Goal: Information Seeking & Learning: Learn about a topic

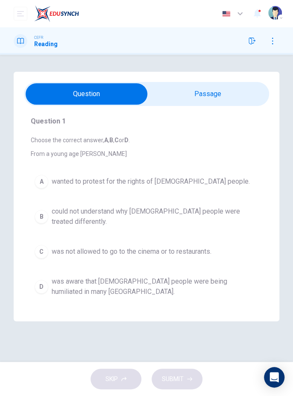
click at [225, 94] on input "checkbox" at bounding box center [87, 93] width 368 height 21
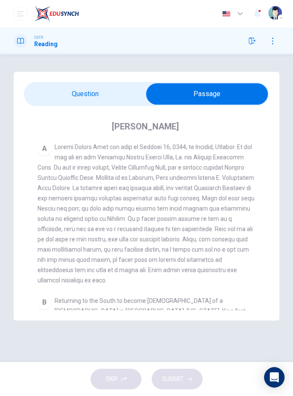
scroll to position [148, 0]
click at [64, 99] on input "checkbox" at bounding box center [207, 93] width 368 height 21
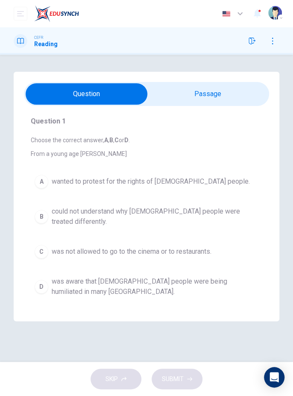
click at [234, 90] on input "checkbox" at bounding box center [87, 93] width 368 height 21
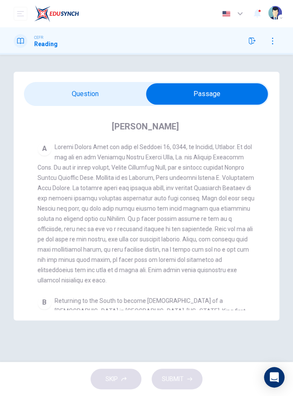
click at [61, 95] on input "checkbox" at bounding box center [207, 93] width 368 height 21
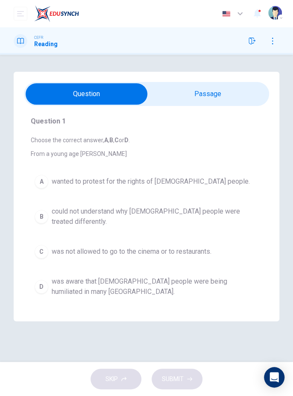
click at [43, 216] on div "B" at bounding box center [42, 217] width 14 height 14
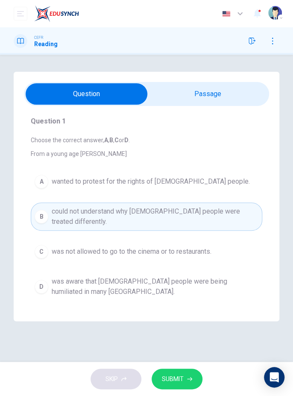
click at [241, 82] on span at bounding box center [146, 94] width 245 height 24
click at [230, 96] on input "checkbox" at bounding box center [87, 93] width 368 height 21
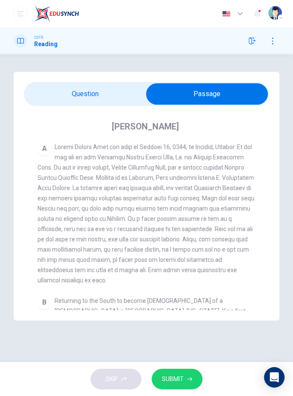
click at [65, 98] on input "checkbox" at bounding box center [207, 93] width 368 height 21
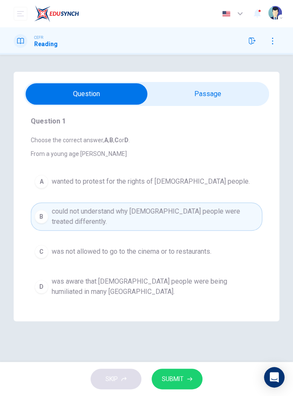
click at [191, 378] on icon "button" at bounding box center [189, 379] width 5 height 4
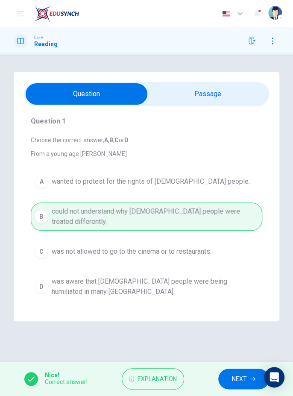
click at [235, 381] on span "NEXT" at bounding box center [239, 378] width 15 height 11
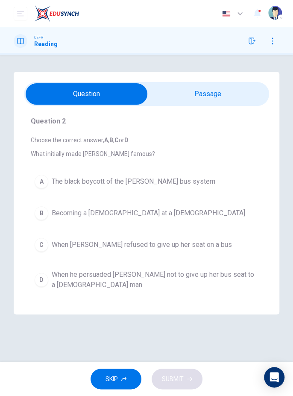
click at [231, 92] on input "checkbox" at bounding box center [87, 93] width 368 height 21
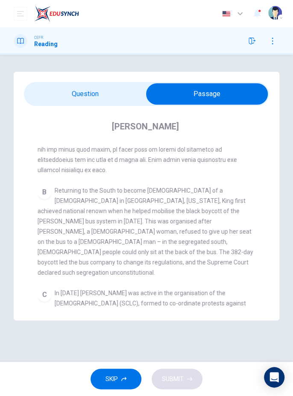
scroll to position [258, 0]
click at [60, 114] on div "[PERSON_NAME] CLICK TO ZOOM Click to Zoom A B Returning to the South to become …" at bounding box center [146, 215] width 245 height 218
click at [55, 98] on input "checkbox" at bounding box center [207, 93] width 368 height 21
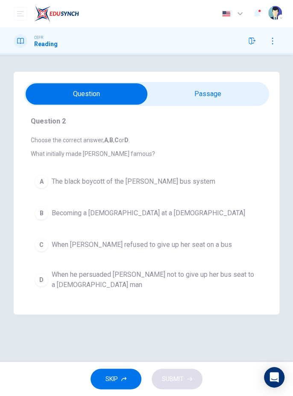
click at [41, 186] on div "A" at bounding box center [42, 182] width 14 height 14
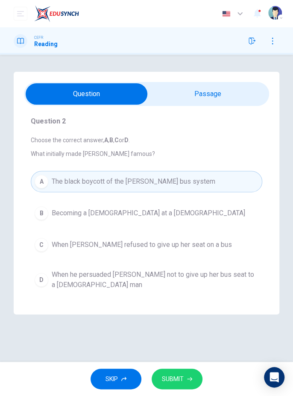
click at [240, 88] on input "checkbox" at bounding box center [87, 93] width 368 height 21
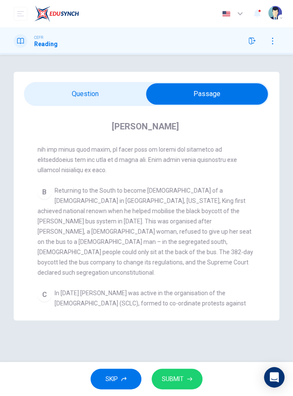
click at [59, 94] on input "checkbox" at bounding box center [207, 93] width 368 height 21
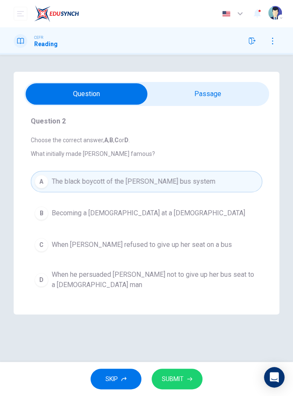
click at [190, 378] on icon "button" at bounding box center [189, 378] width 5 height 5
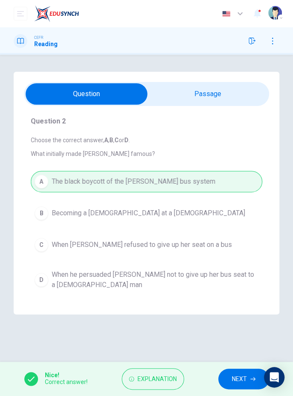
click at [236, 379] on span "NEXT" at bounding box center [239, 378] width 15 height 11
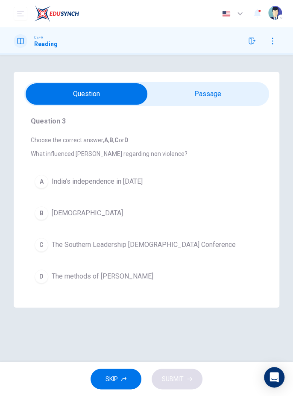
click at [234, 86] on input "checkbox" at bounding box center [87, 93] width 368 height 21
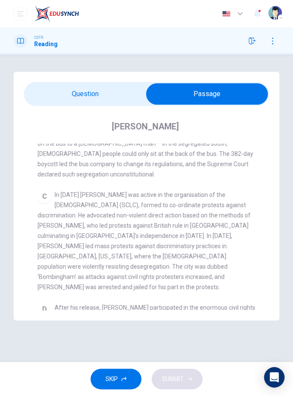
scroll to position [356, 0]
click at [55, 100] on input "checkbox" at bounding box center [207, 93] width 368 height 21
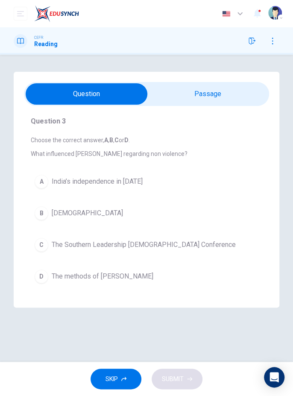
click at [41, 179] on div "A" at bounding box center [42, 182] width 14 height 14
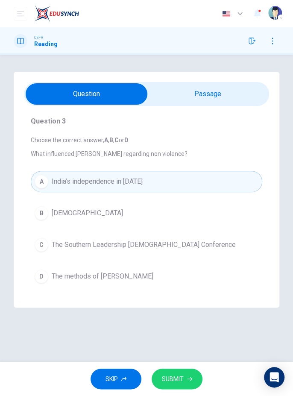
click at [49, 265] on button "D The methods of [PERSON_NAME]" at bounding box center [146, 275] width 231 height 21
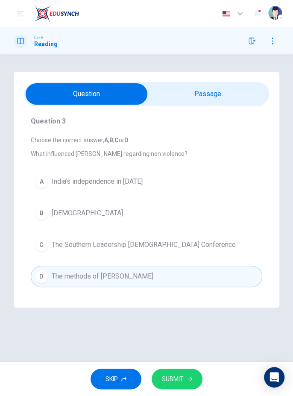
click at [239, 90] on input "checkbox" at bounding box center [87, 93] width 368 height 21
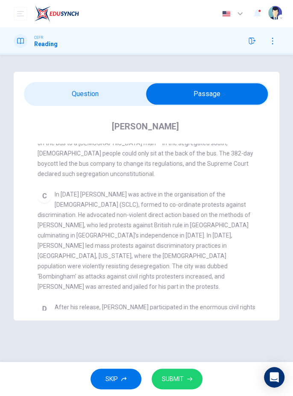
click at [190, 377] on icon "button" at bounding box center [189, 378] width 5 height 5
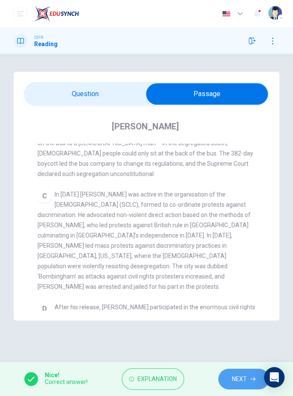
click at [232, 381] on span "NEXT" at bounding box center [239, 378] width 15 height 11
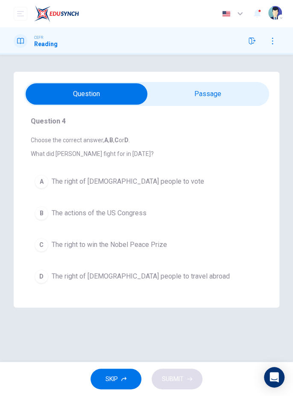
click at [217, 95] on input "checkbox" at bounding box center [87, 93] width 368 height 21
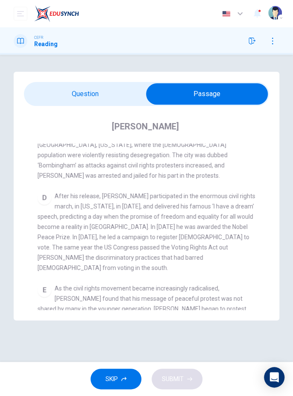
scroll to position [470, 0]
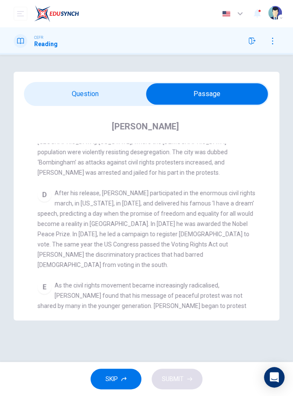
click at [59, 90] on input "checkbox" at bounding box center [207, 93] width 368 height 21
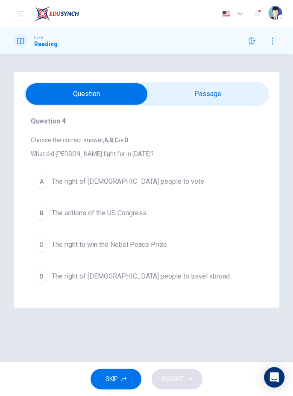
click at [42, 186] on div "A" at bounding box center [42, 182] width 14 height 14
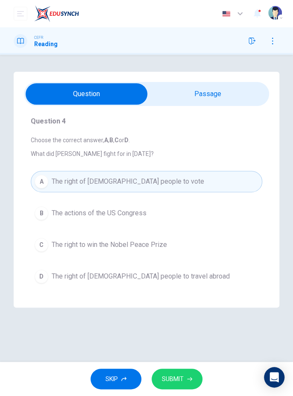
click at [229, 99] on input "checkbox" at bounding box center [87, 93] width 368 height 21
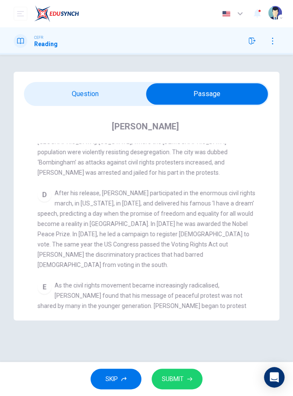
click at [181, 378] on span "SUBMIT" at bounding box center [173, 378] width 22 height 11
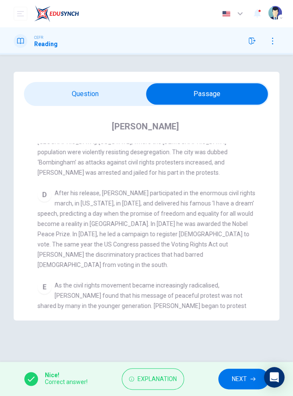
click at [238, 379] on span "NEXT" at bounding box center [239, 378] width 15 height 11
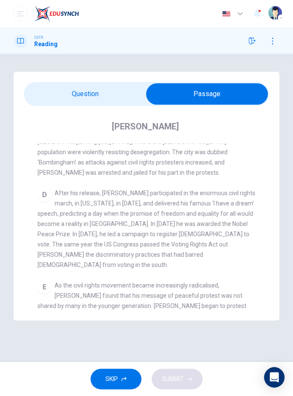
click at [53, 86] on input "checkbox" at bounding box center [207, 93] width 368 height 21
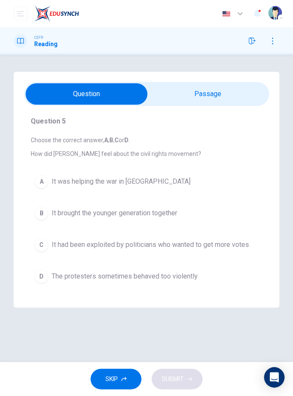
click at [226, 93] on input "checkbox" at bounding box center [87, 93] width 368 height 21
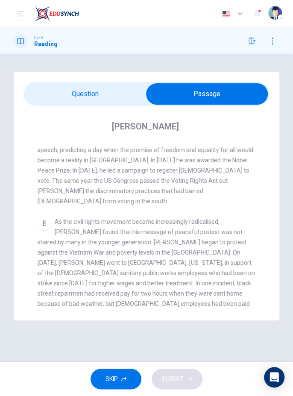
scroll to position [534, 0]
click at [64, 105] on span at bounding box center [146, 94] width 245 height 24
click at [58, 93] on input "checkbox" at bounding box center [207, 93] width 368 height 21
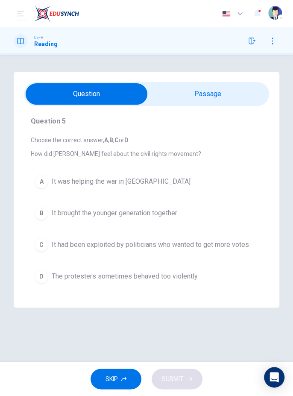
click at [212, 87] on input "checkbox" at bounding box center [87, 93] width 368 height 21
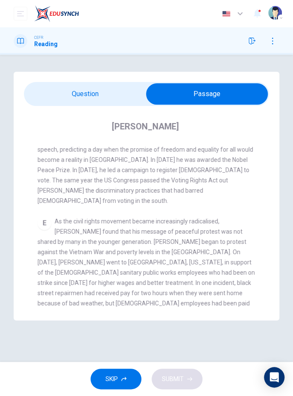
click at [61, 99] on input "checkbox" at bounding box center [207, 93] width 368 height 21
checkbox input "false"
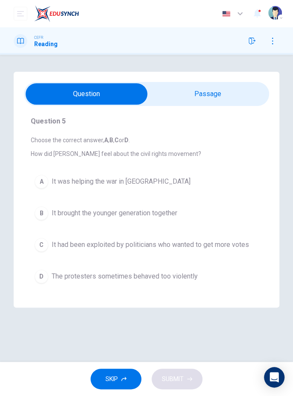
click at [43, 269] on div "D" at bounding box center [42, 276] width 14 height 14
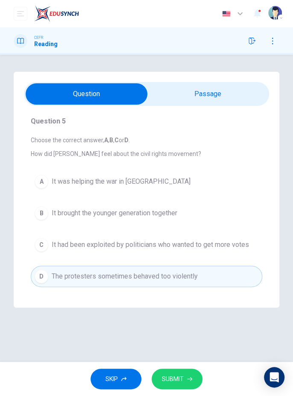
click at [190, 378] on icon "button" at bounding box center [189, 378] width 5 height 5
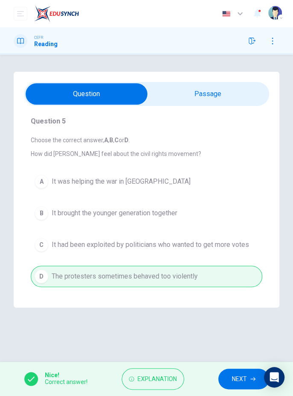
click at [233, 376] on span "NEXT" at bounding box center [239, 378] width 15 height 11
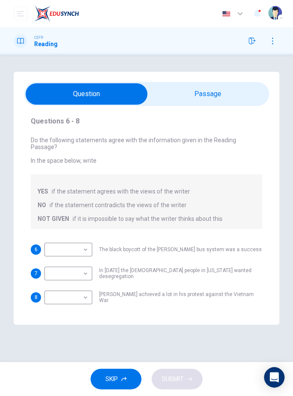
click at [230, 88] on input "checkbox" at bounding box center [87, 93] width 368 height 21
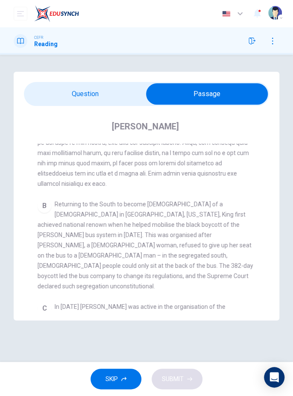
scroll to position [250, 0]
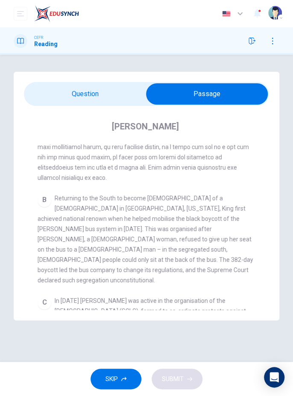
click at [61, 93] on input "checkbox" at bounding box center [207, 93] width 368 height 21
checkbox input "false"
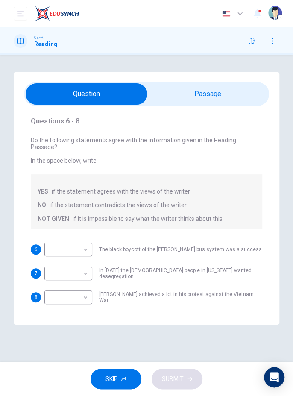
click at [62, 242] on body "Dashboard Practice Start a test Analysis English en ​ [PERSON_NAME] [PERSON_NAM…" at bounding box center [146, 198] width 293 height 396
click at [55, 256] on li "YES" at bounding box center [68, 256] width 48 height 14
type input "YES"
click at [220, 91] on input "checkbox" at bounding box center [87, 93] width 368 height 21
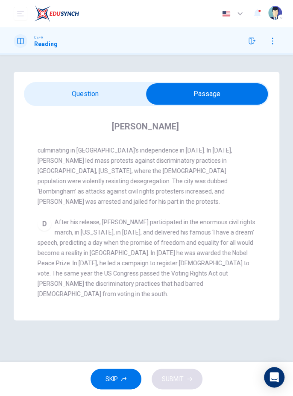
scroll to position [446, 0]
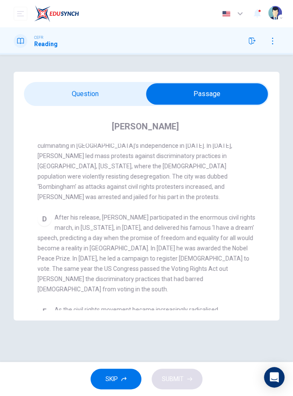
click at [64, 95] on input "checkbox" at bounding box center [207, 93] width 368 height 21
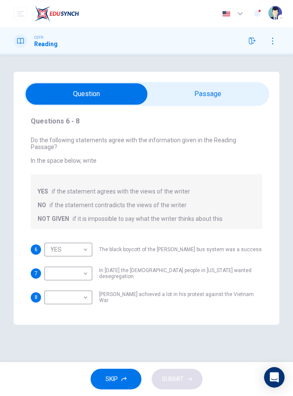
click at [236, 92] on input "checkbox" at bounding box center [87, 93] width 368 height 21
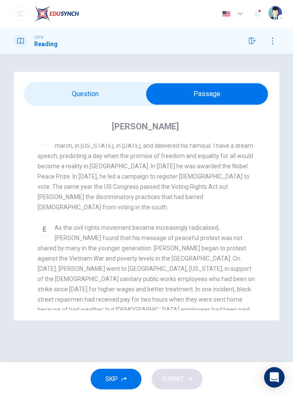
scroll to position [528, 0]
click at [59, 97] on input "checkbox" at bounding box center [207, 93] width 368 height 21
checkbox input "false"
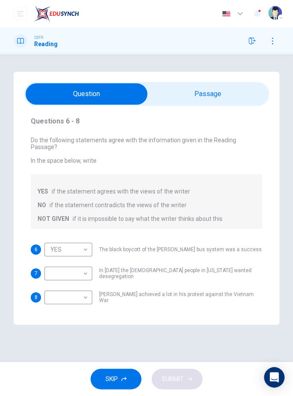
click at [61, 264] on body "Dashboard Practice Start a test Analysis English en ​ [PERSON_NAME] [PERSON_NAM…" at bounding box center [146, 198] width 293 height 396
click at [59, 306] on li "NOT GIVEN" at bounding box center [68, 307] width 48 height 14
type input "NOT GIVEN"
click at [64, 284] on body "Dashboard Practice Start a test Analysis English en ​ [PERSON_NAME] [PERSON_NAM…" at bounding box center [146, 198] width 293 height 396
click at [55, 318] on li "NO" at bounding box center [68, 318] width 48 height 14
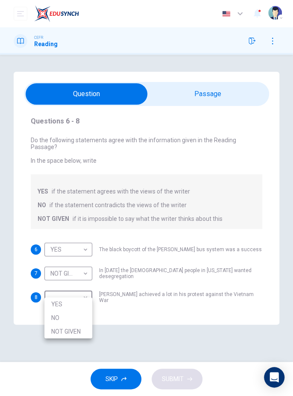
type input "NO"
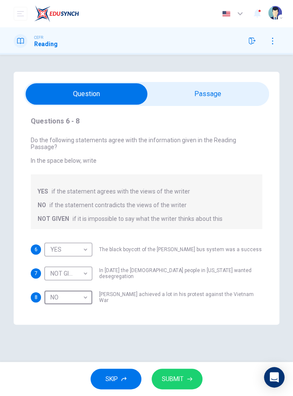
click at [189, 380] on icon "button" at bounding box center [189, 378] width 5 height 5
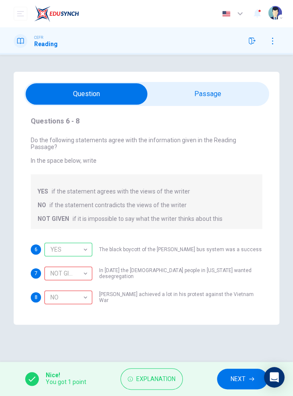
click at [164, 382] on span "Explanation" at bounding box center [155, 378] width 39 height 11
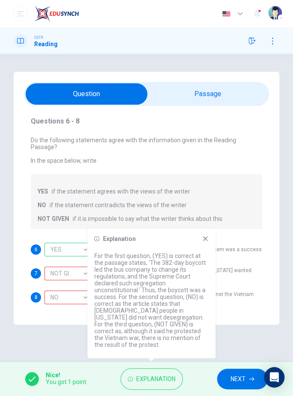
click at [205, 241] on icon at bounding box center [205, 238] width 5 height 5
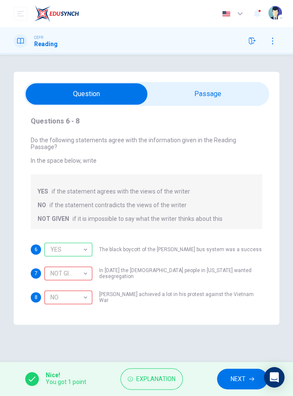
click at [236, 373] on span "NEXT" at bounding box center [237, 378] width 15 height 11
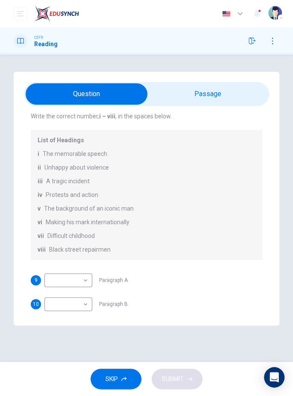
scroll to position [53, 0]
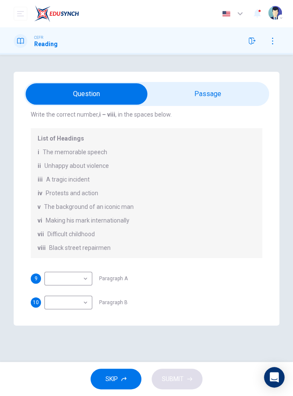
click at [58, 280] on body "Dashboard Practice Start a test Analysis English en ​ [PERSON_NAME] [PERSON_NAM…" at bounding box center [146, 198] width 293 height 396
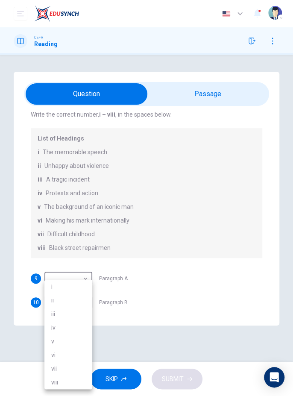
click at [52, 344] on li "v" at bounding box center [68, 341] width 48 height 14
type input "v"
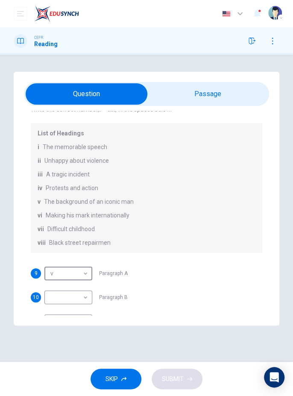
scroll to position [57, 0]
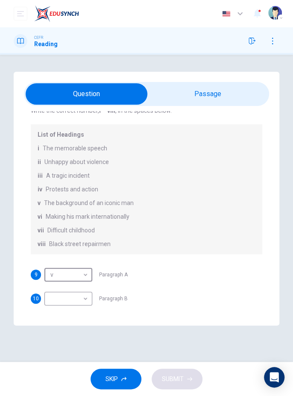
click at [209, 98] on input "checkbox" at bounding box center [87, 93] width 368 height 21
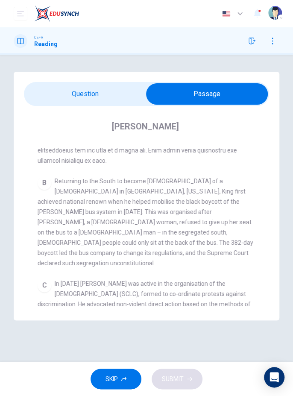
scroll to position [268, 0]
click at [76, 94] on input "checkbox" at bounding box center [207, 93] width 368 height 21
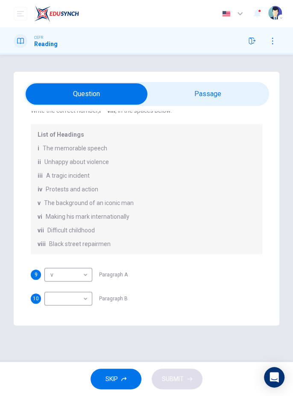
click at [216, 96] on input "checkbox" at bounding box center [87, 93] width 368 height 21
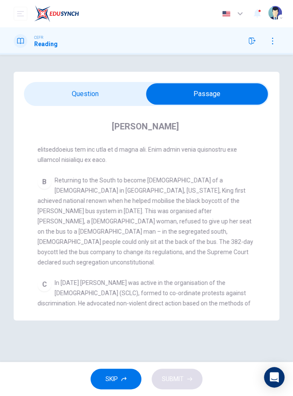
click at [67, 93] on input "checkbox" at bounding box center [207, 93] width 368 height 21
checkbox input "false"
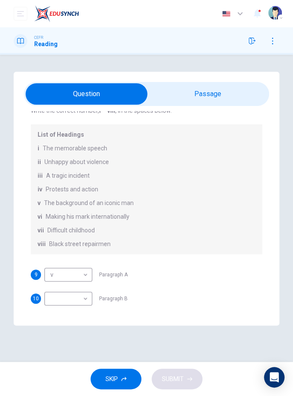
click at [85, 308] on body "Dashboard Practice Start a test Analysis English en ​ [PERSON_NAME] [PERSON_NAM…" at bounding box center [146, 198] width 293 height 396
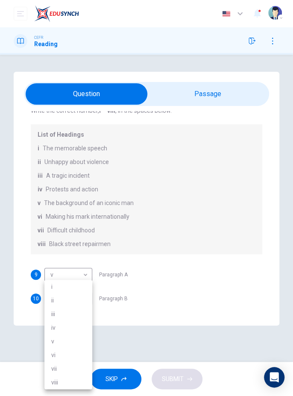
click at [70, 353] on li "vi" at bounding box center [68, 355] width 48 height 14
type input "vi"
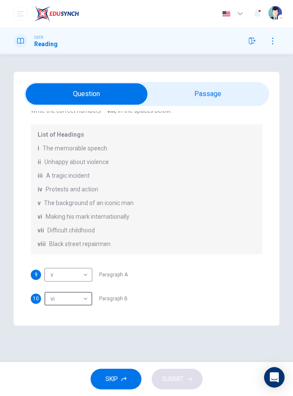
click at [227, 92] on input "checkbox" at bounding box center [87, 93] width 368 height 21
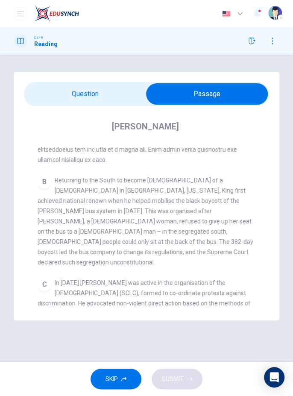
click at [77, 105] on span at bounding box center [146, 94] width 245 height 24
click at [110, 93] on input "checkbox" at bounding box center [207, 93] width 368 height 21
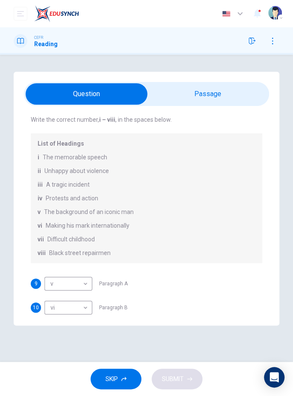
scroll to position [28, 0]
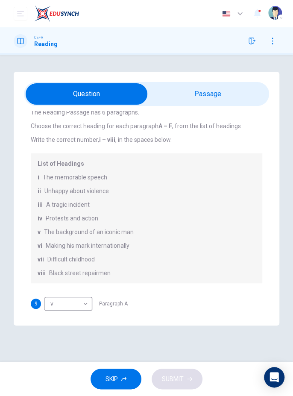
click at [228, 95] on input "checkbox" at bounding box center [87, 93] width 368 height 21
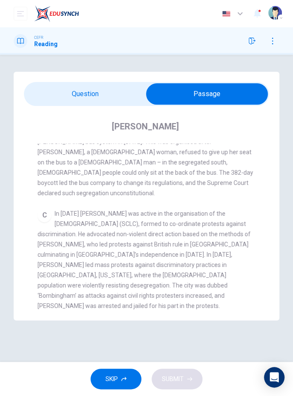
scroll to position [338, 0]
click at [111, 93] on input "checkbox" at bounding box center [207, 93] width 368 height 21
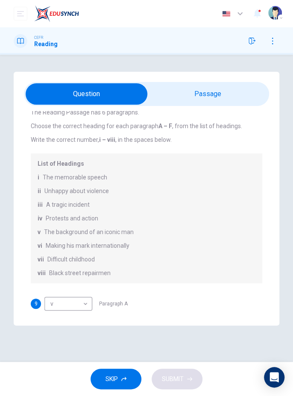
click at [202, 100] on input "checkbox" at bounding box center [87, 93] width 368 height 21
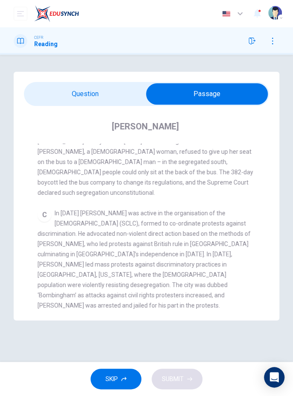
click at [110, 93] on input "checkbox" at bounding box center [207, 93] width 368 height 21
checkbox input "false"
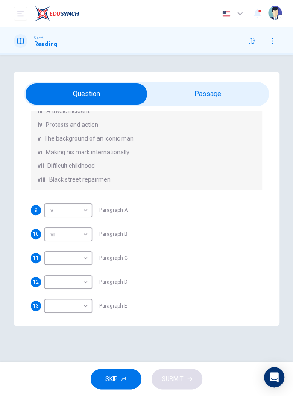
scroll to position [122, 0]
click at [68, 258] on body "Dashboard Practice Start a test Analysis English en ​ [PERSON_NAME] [PERSON_NAM…" at bounding box center [146, 198] width 293 height 396
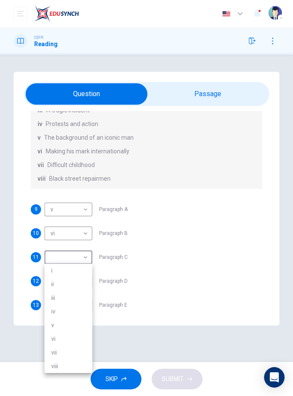
click at [53, 311] on li "iv" at bounding box center [68, 311] width 48 height 14
type input "iv"
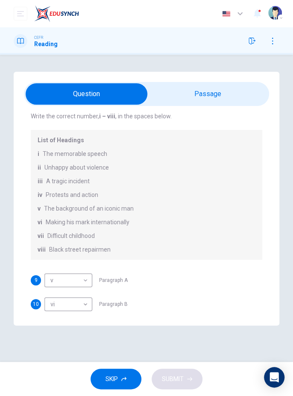
scroll to position [44, 0]
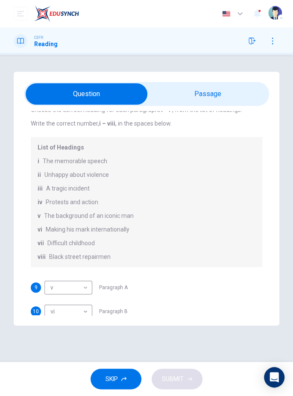
click at [218, 93] on input "checkbox" at bounding box center [87, 93] width 368 height 21
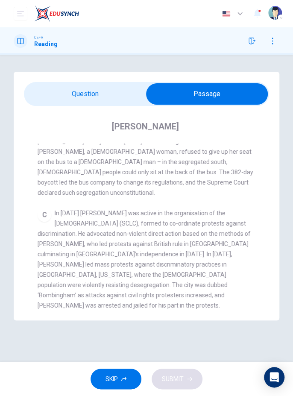
click at [218, 99] on input "checkbox" at bounding box center [207, 93] width 368 height 21
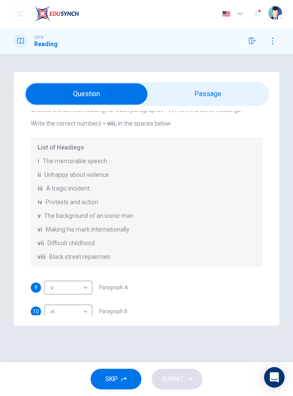
click at [188, 94] on input "checkbox" at bounding box center [87, 93] width 368 height 21
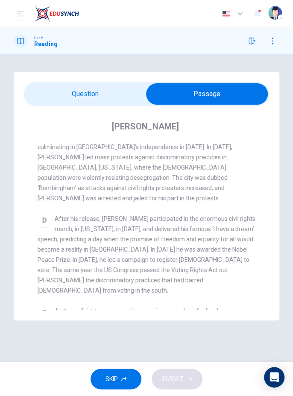
scroll to position [445, 0]
click at [105, 91] on input "checkbox" at bounding box center [207, 93] width 368 height 21
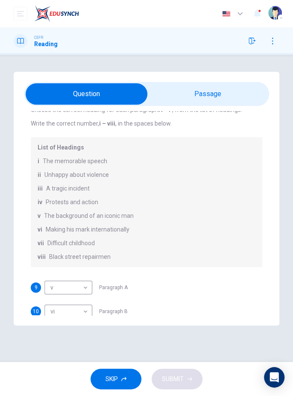
click at [204, 90] on input "checkbox" at bounding box center [87, 93] width 368 height 21
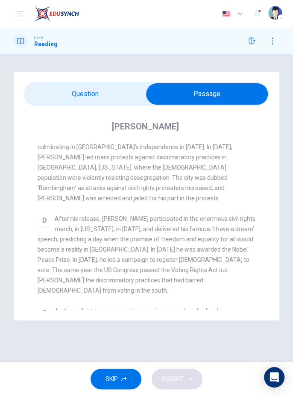
click at [110, 94] on input "checkbox" at bounding box center [207, 93] width 368 height 21
checkbox input "false"
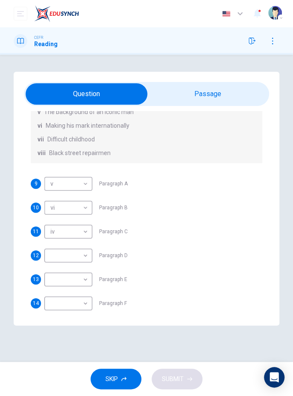
scroll to position [149, 0]
click at [66, 253] on body "Dashboard Practice Start a test Analysis English en ​ [PERSON_NAME] [PERSON_NAM…" at bounding box center [146, 198] width 293 height 396
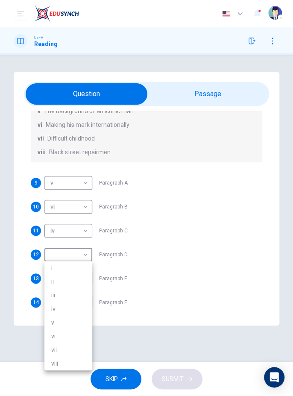
click at [54, 265] on li "i" at bounding box center [68, 268] width 48 height 14
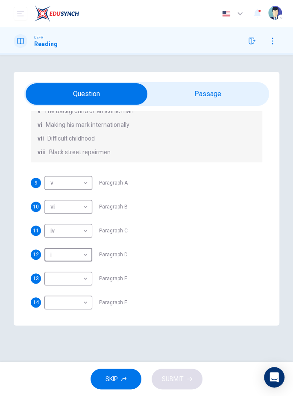
type input "i"
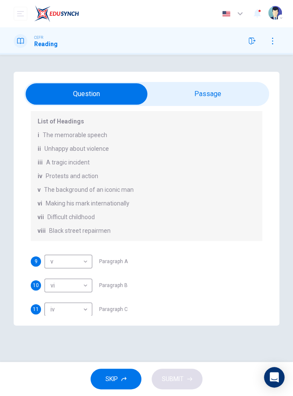
scroll to position [70, 0]
click at [216, 91] on input "checkbox" at bounding box center [87, 93] width 368 height 21
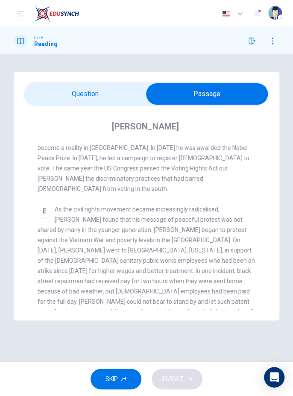
scroll to position [549, 0]
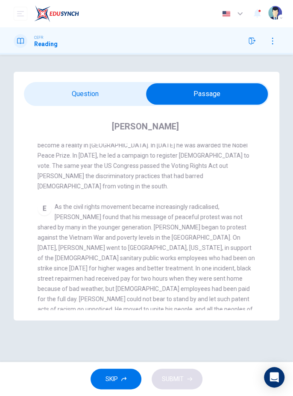
click at [115, 88] on input "checkbox" at bounding box center [207, 93] width 368 height 21
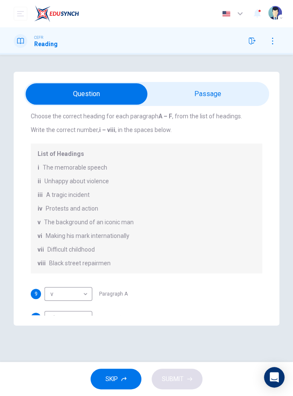
scroll to position [36, 0]
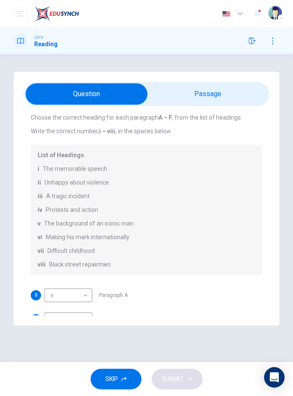
click at [209, 94] on input "checkbox" at bounding box center [87, 93] width 368 height 21
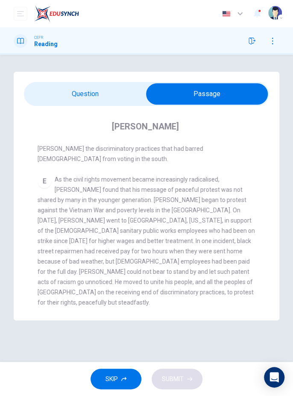
scroll to position [576, 0]
click at [115, 84] on input "checkbox" at bounding box center [207, 93] width 368 height 21
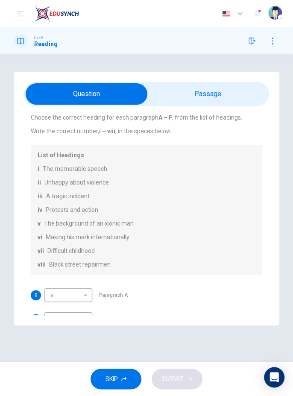
click at [199, 95] on input "checkbox" at bounding box center [87, 93] width 368 height 21
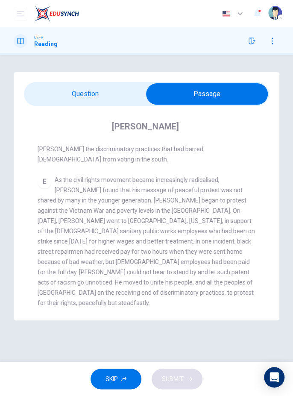
click at [122, 95] on input "checkbox" at bounding box center [207, 93] width 368 height 21
checkbox input "false"
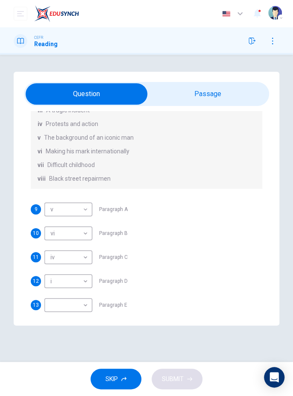
scroll to position [134, 0]
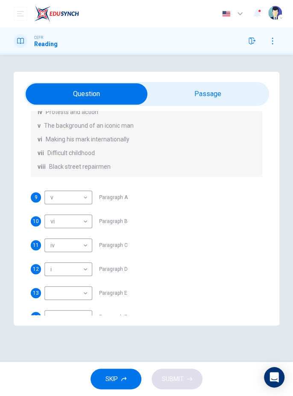
click at [59, 293] on body "Dashboard Practice Start a test Analysis English en ​ [PERSON_NAME] [PERSON_NAM…" at bounding box center [146, 198] width 293 height 396
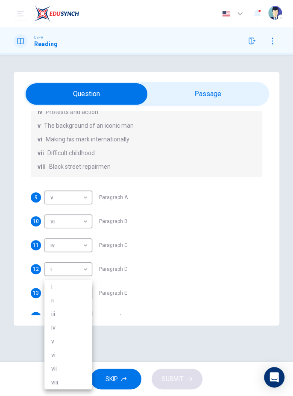
click at [56, 378] on li "viii" at bounding box center [68, 382] width 48 height 14
type input "viii"
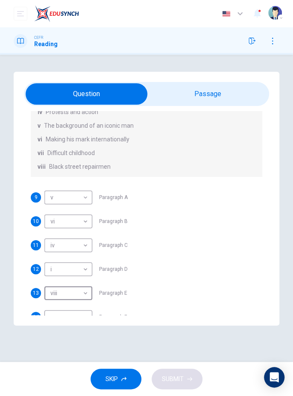
scroll to position [152, 0]
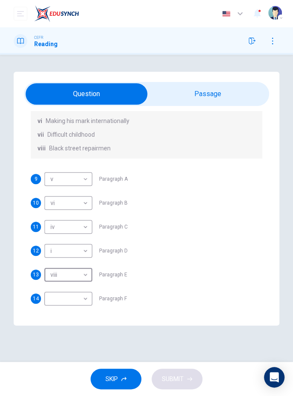
click at [210, 90] on input "checkbox" at bounding box center [87, 93] width 368 height 21
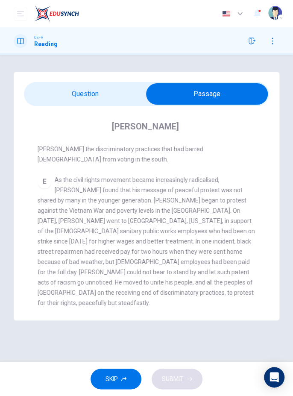
scroll to position [584, 0]
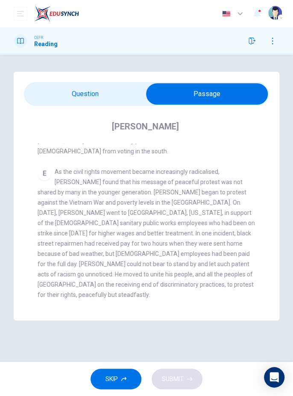
click at [113, 94] on input "checkbox" at bounding box center [207, 93] width 368 height 21
checkbox input "false"
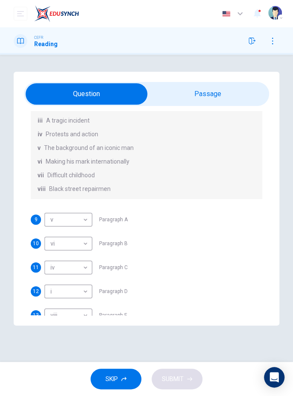
scroll to position [152, 0]
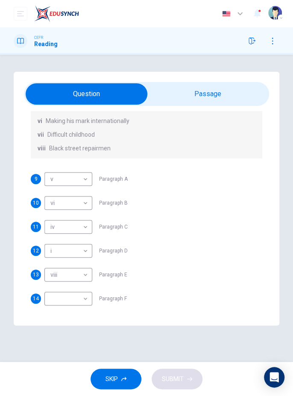
click at [59, 300] on body "Dashboard Practice Start a test Analysis English en ​ [PERSON_NAME] [PERSON_NAM…" at bounding box center [146, 198] width 293 height 396
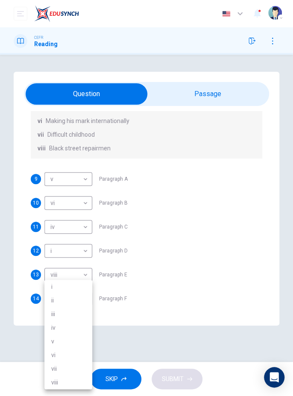
click at [57, 315] on li "iii" at bounding box center [68, 314] width 48 height 14
type input "iii"
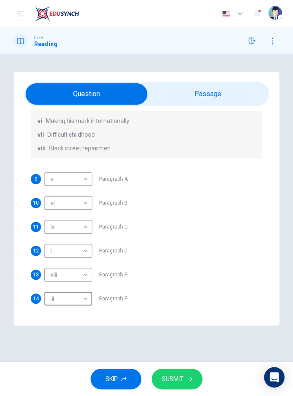
click at [189, 380] on icon "button" at bounding box center [189, 378] width 5 height 5
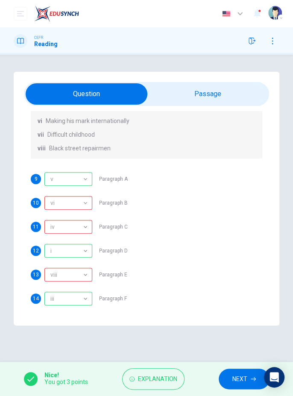
click at [167, 381] on span "Explanation" at bounding box center [157, 378] width 39 height 11
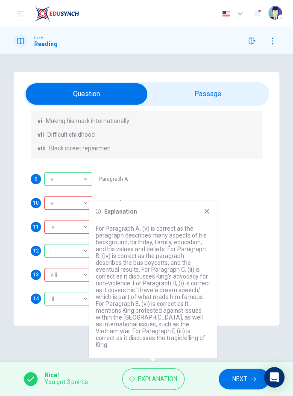
click at [209, 213] on icon at bounding box center [206, 211] width 5 height 5
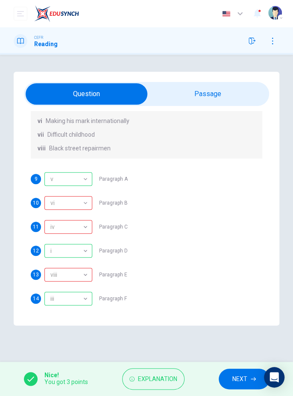
click at [251, 379] on icon "button" at bounding box center [253, 379] width 5 height 4
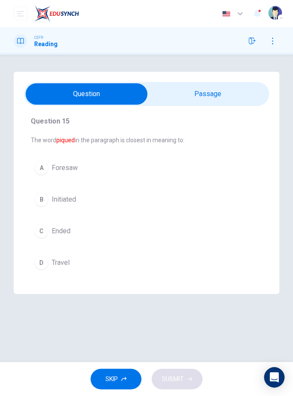
click at [239, 93] on input "checkbox" at bounding box center [87, 93] width 368 height 21
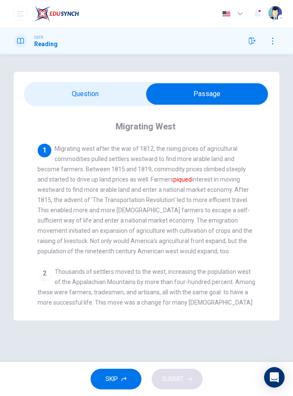
click at [62, 85] on input "checkbox" at bounding box center [207, 93] width 368 height 21
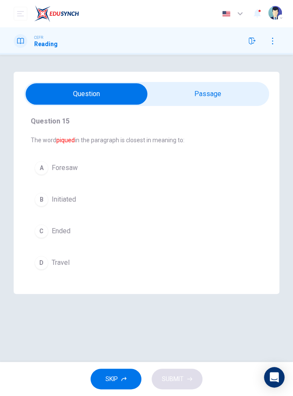
click at [247, 97] on input "checkbox" at bounding box center [87, 93] width 368 height 21
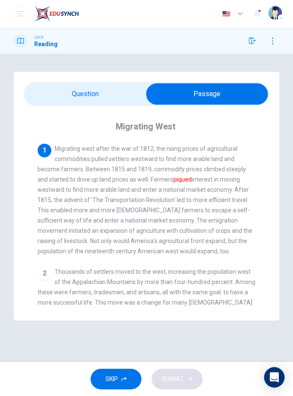
click at [67, 100] on input "checkbox" at bounding box center [207, 93] width 368 height 21
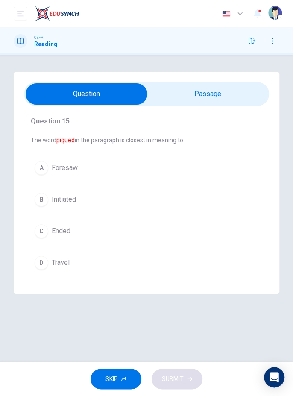
click at [44, 201] on div "B" at bounding box center [42, 200] width 14 height 14
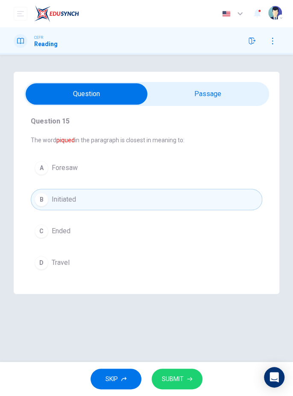
click at [243, 96] on input "checkbox" at bounding box center [87, 93] width 368 height 21
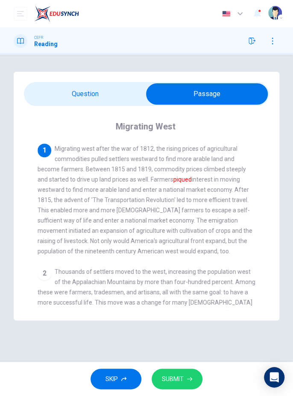
click at [57, 90] on input "checkbox" at bounding box center [207, 93] width 368 height 21
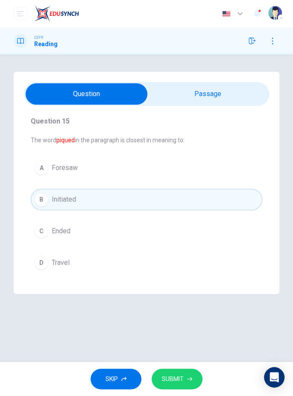
click at [248, 99] on input "checkbox" at bounding box center [87, 93] width 368 height 21
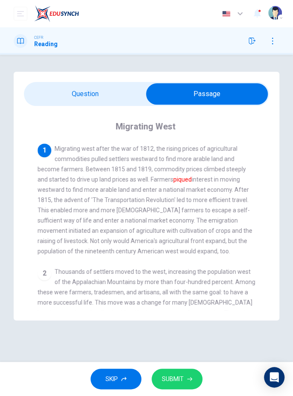
click at [196, 382] on button "SUBMIT" at bounding box center [177, 378] width 51 height 21
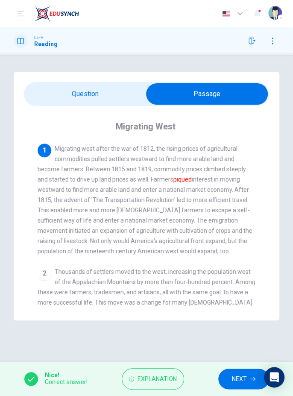
click at [243, 377] on span "NEXT" at bounding box center [239, 378] width 15 height 11
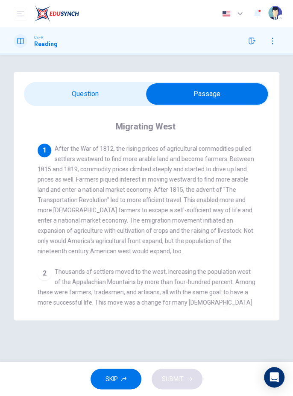
click at [59, 90] on input "checkbox" at bounding box center [207, 93] width 368 height 21
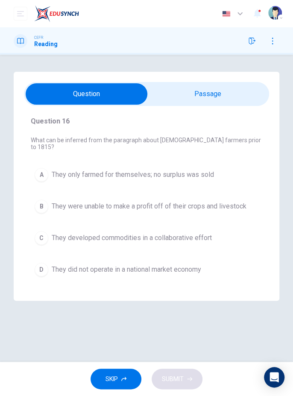
click at [242, 87] on input "checkbox" at bounding box center [87, 93] width 368 height 21
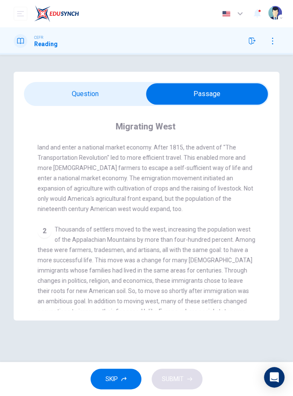
scroll to position [0, 0]
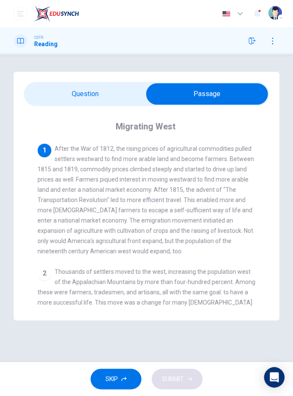
click at [58, 90] on input "checkbox" at bounding box center [207, 93] width 368 height 21
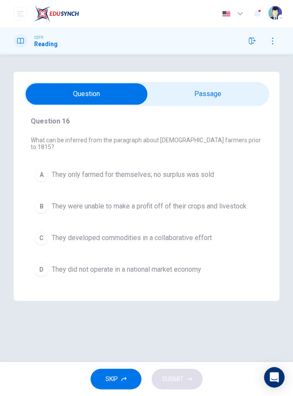
click at [227, 96] on input "checkbox" at bounding box center [87, 93] width 368 height 21
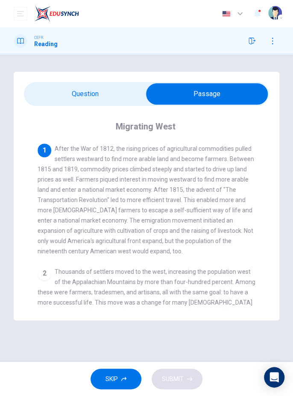
click at [70, 99] on input "checkbox" at bounding box center [207, 93] width 368 height 21
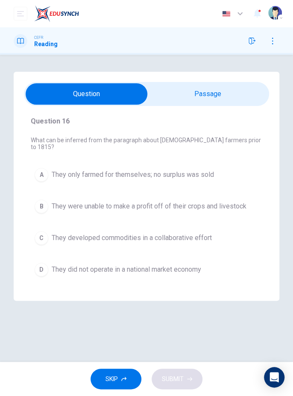
click at [37, 231] on div "C" at bounding box center [42, 238] width 14 height 14
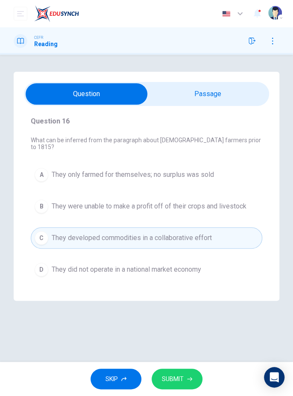
click at [228, 84] on input "checkbox" at bounding box center [87, 93] width 368 height 21
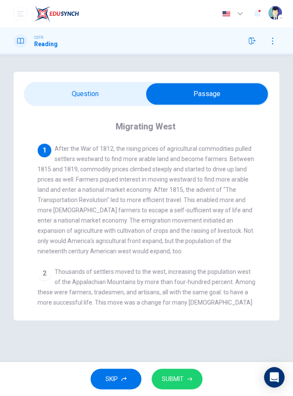
click at [190, 379] on icon "button" at bounding box center [189, 378] width 5 height 5
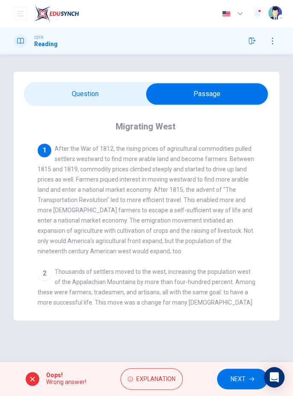
click at [167, 374] on span "Explanation" at bounding box center [155, 378] width 39 height 11
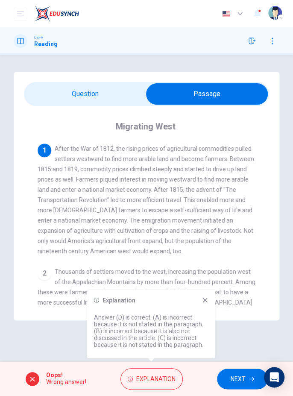
click at [206, 300] on icon at bounding box center [204, 299] width 7 height 7
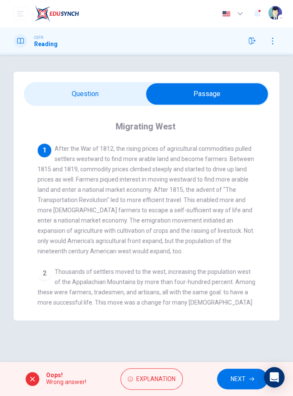
click at [61, 89] on input "checkbox" at bounding box center [207, 93] width 368 height 21
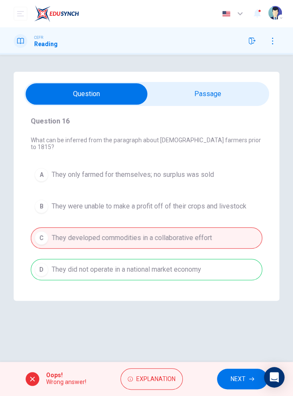
click at [250, 379] on icon "button" at bounding box center [251, 379] width 5 height 4
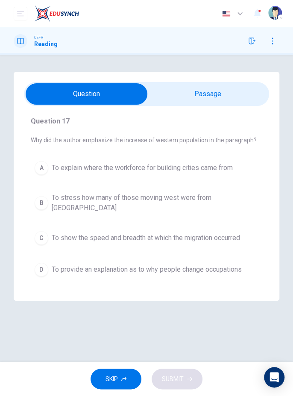
click at [212, 91] on input "checkbox" at bounding box center [87, 93] width 368 height 21
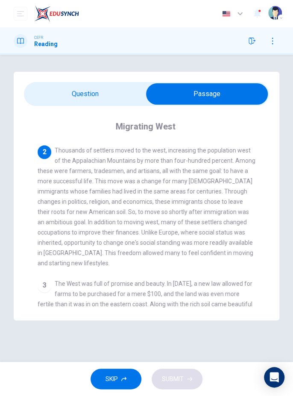
scroll to position [123, 0]
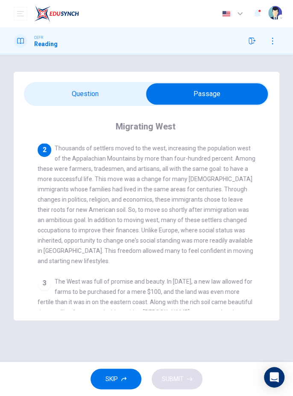
click at [60, 91] on input "checkbox" at bounding box center [207, 93] width 368 height 21
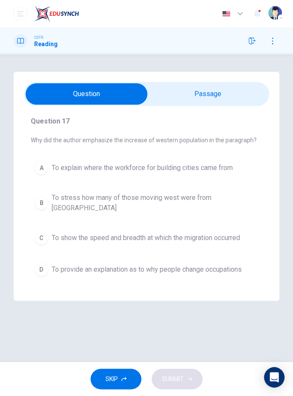
click at [38, 266] on div "D" at bounding box center [42, 270] width 14 height 14
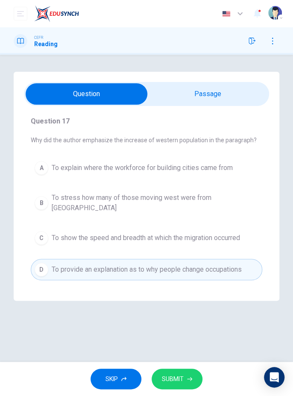
click at [219, 91] on input "checkbox" at bounding box center [87, 93] width 368 height 21
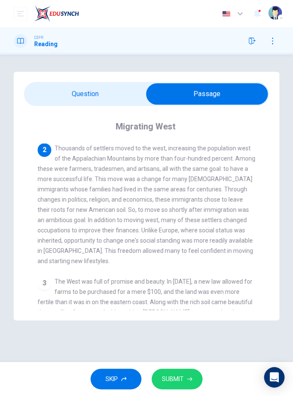
click at [183, 378] on span "SUBMIT" at bounding box center [173, 378] width 22 height 11
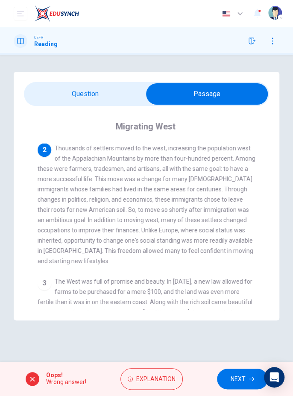
click at [171, 383] on span "Explanation" at bounding box center [155, 378] width 39 height 11
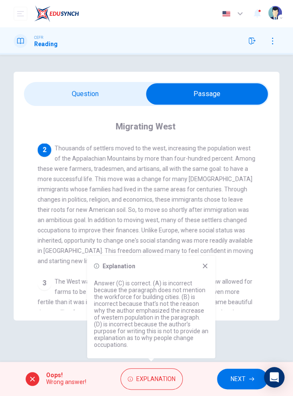
click at [204, 263] on div "Explanation Answer (C) is correct. (A) is incorrect because the paragraph does …" at bounding box center [151, 306] width 128 height 102
click at [241, 375] on span "NEXT" at bounding box center [237, 378] width 15 height 11
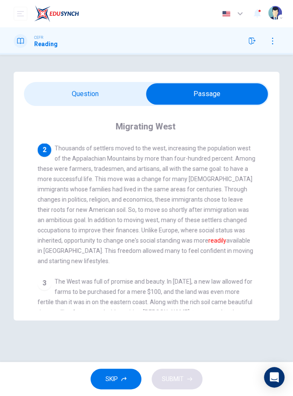
click at [61, 88] on input "checkbox" at bounding box center [207, 93] width 368 height 21
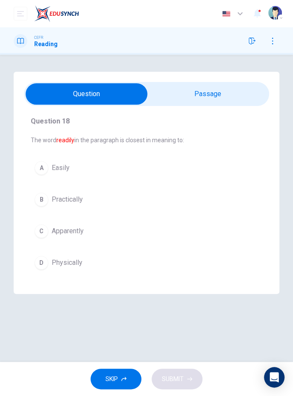
click at [215, 94] on input "checkbox" at bounding box center [87, 93] width 368 height 21
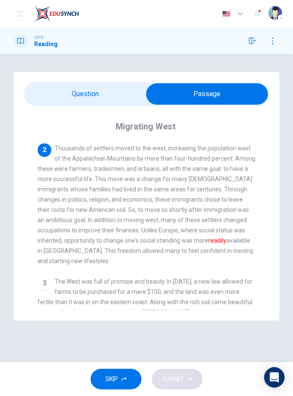
click at [67, 100] on input "checkbox" at bounding box center [207, 93] width 368 height 21
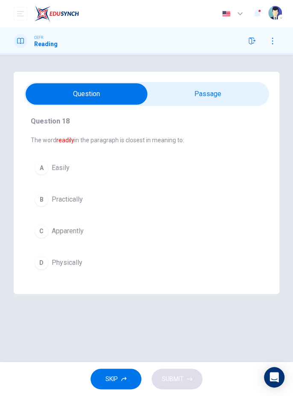
click at [38, 166] on div "A" at bounding box center [42, 168] width 14 height 14
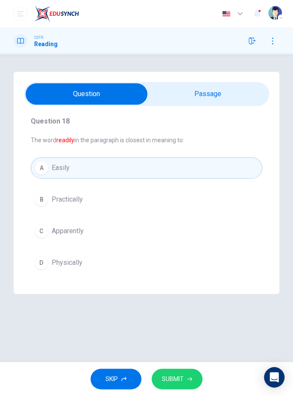
click at [232, 98] on input "checkbox" at bounding box center [87, 93] width 368 height 21
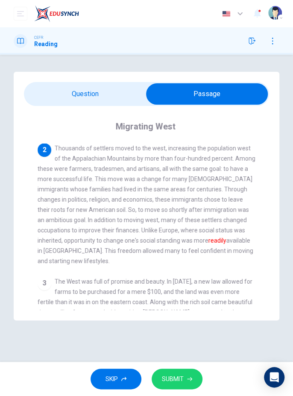
click at [58, 96] on input "checkbox" at bounding box center [207, 93] width 368 height 21
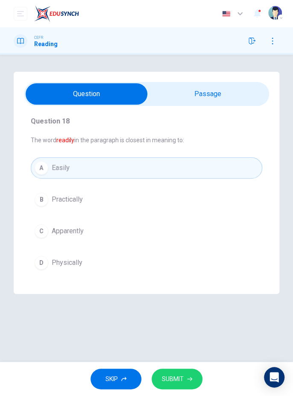
click at [39, 199] on div "B" at bounding box center [42, 200] width 14 height 14
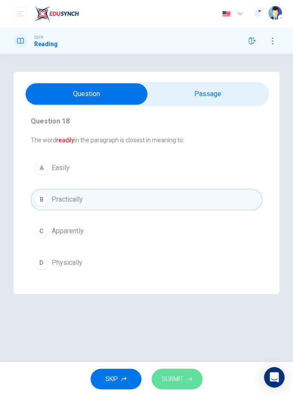
click at [181, 377] on span "SUBMIT" at bounding box center [173, 378] width 22 height 11
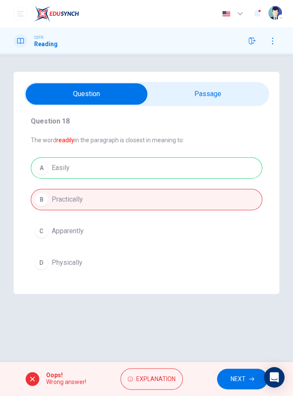
click at [233, 379] on span "NEXT" at bounding box center [237, 378] width 15 height 11
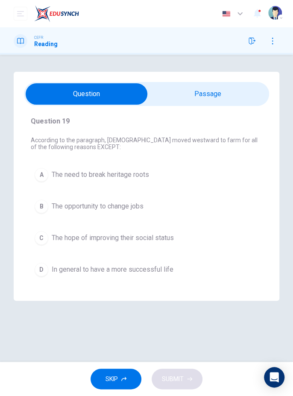
click at [208, 91] on input "checkbox" at bounding box center [87, 93] width 368 height 21
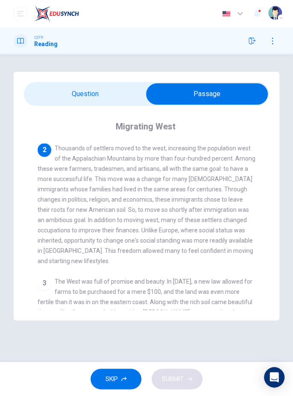
click at [58, 99] on input "checkbox" at bounding box center [207, 93] width 368 height 21
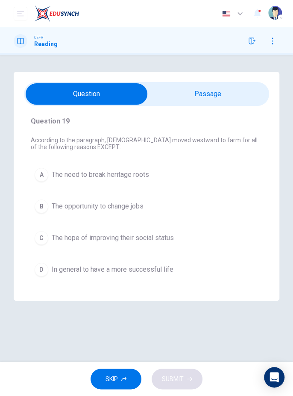
click at [228, 84] on input "checkbox" at bounding box center [87, 93] width 368 height 21
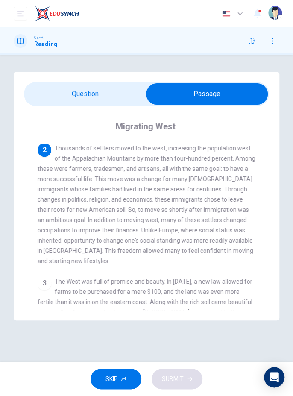
click at [61, 108] on div "Migrating West 1 After the War of 1812, the rising prices of agricultural commo…" at bounding box center [146, 215] width 245 height 218
click at [56, 91] on input "checkbox" at bounding box center [207, 93] width 368 height 21
checkbox input "false"
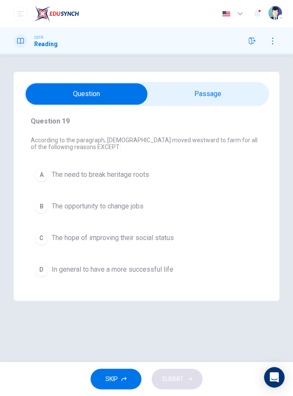
click at [38, 178] on div "A" at bounding box center [42, 175] width 14 height 14
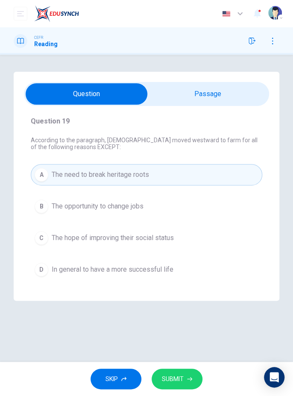
click at [190, 378] on icon "button" at bounding box center [189, 378] width 5 height 5
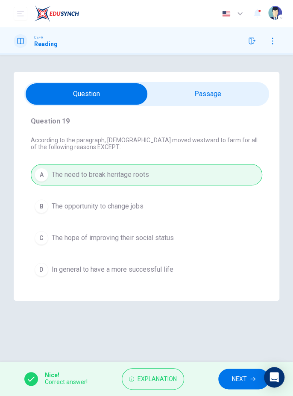
click at [249, 42] on icon "button" at bounding box center [251, 41] width 7 height 7
